Goal: Task Accomplishment & Management: Manage account settings

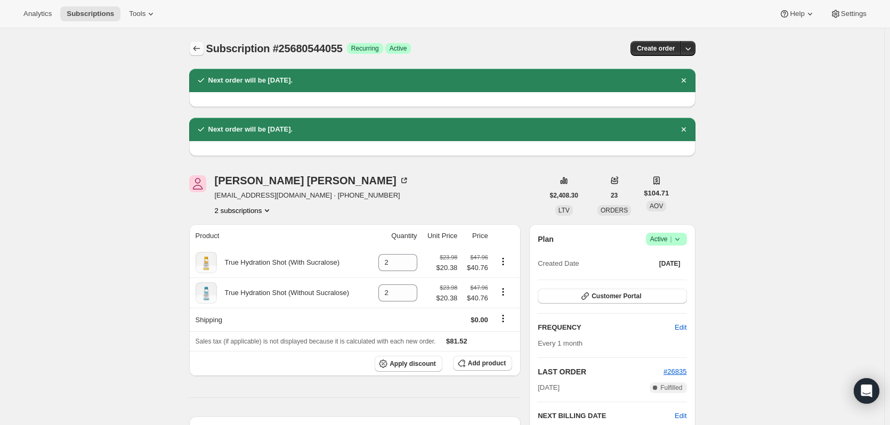
click at [195, 45] on icon "Subscriptions" at bounding box center [196, 48] width 11 height 11
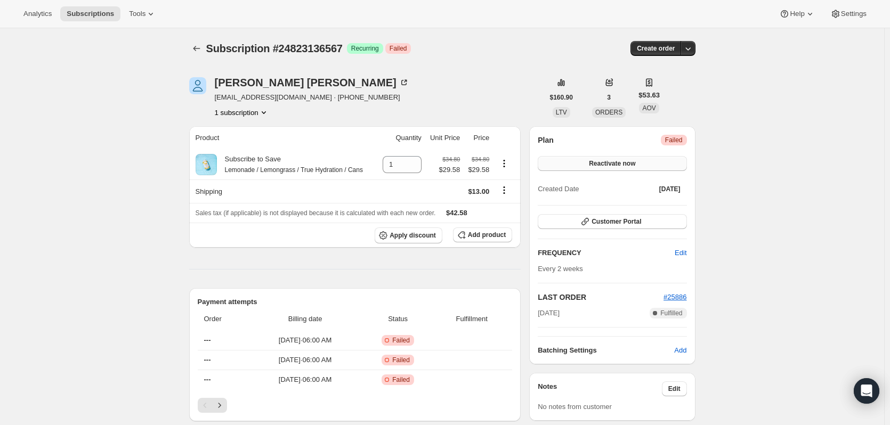
click at [640, 165] on button "Reactivate now" at bounding box center [612, 163] width 149 height 15
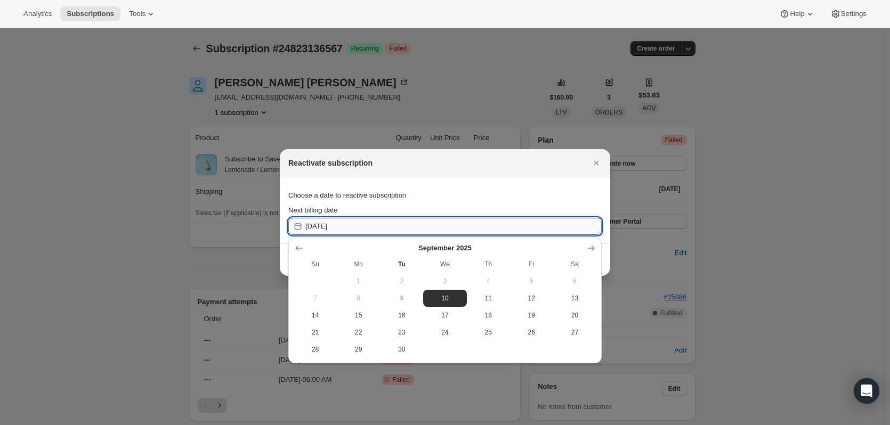
click at [373, 232] on input "[DATE]" at bounding box center [453, 226] width 296 height 17
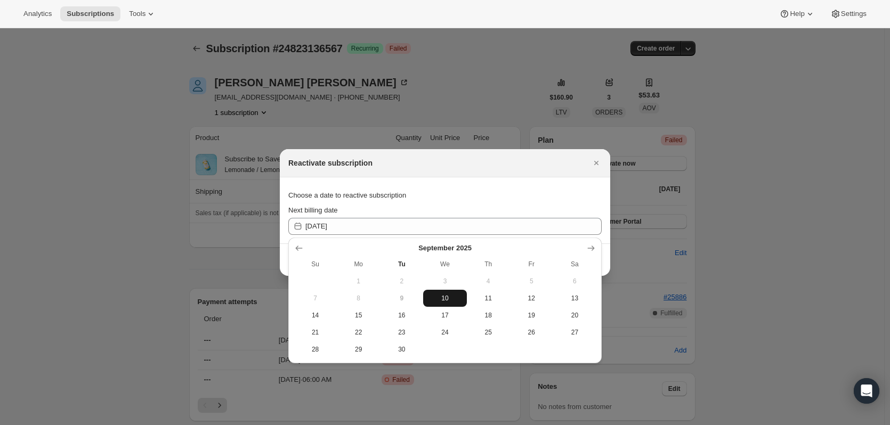
click at [441, 296] on span "10" at bounding box center [444, 298] width 35 height 9
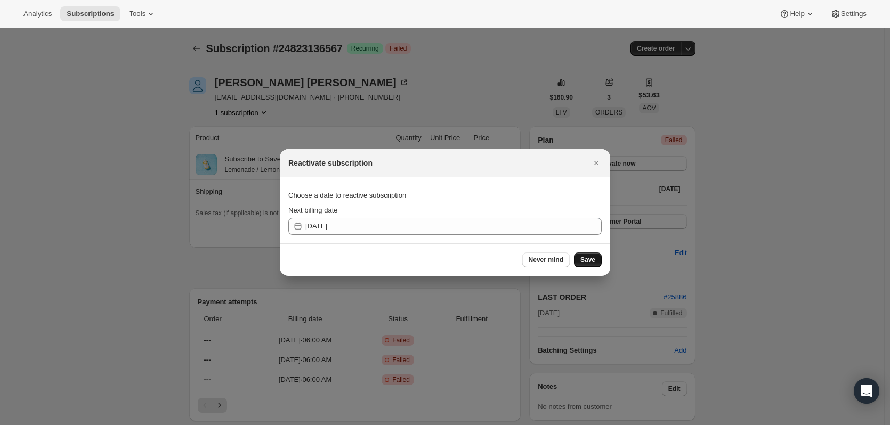
click at [589, 264] on button "Save" at bounding box center [588, 260] width 28 height 15
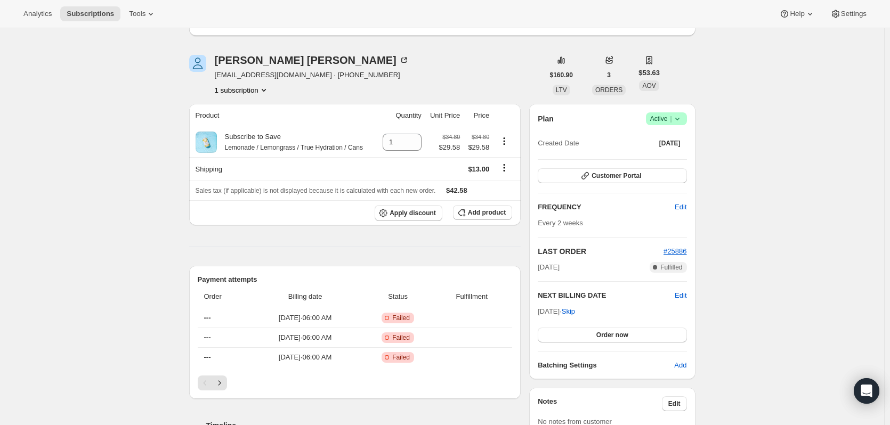
scroll to position [53, 0]
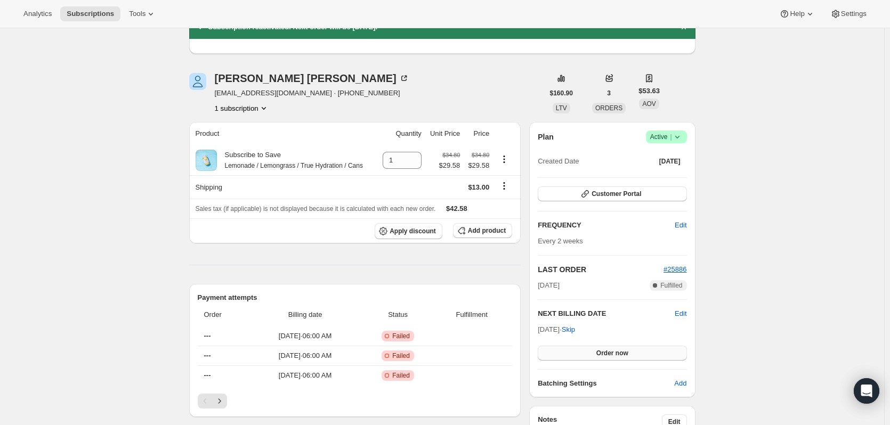
click at [596, 351] on button "Order now" at bounding box center [612, 353] width 149 height 15
click at [577, 350] on button "Click to confirm" at bounding box center [612, 353] width 149 height 15
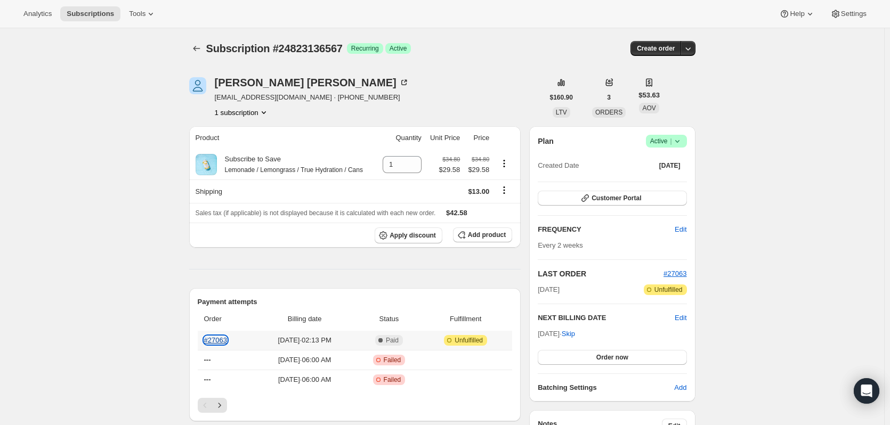
click at [223, 341] on link "#27063" at bounding box center [215, 340] width 23 height 8
click at [199, 46] on icon "Subscriptions" at bounding box center [196, 48] width 11 height 11
